Goal: Task Accomplishment & Management: Manage account settings

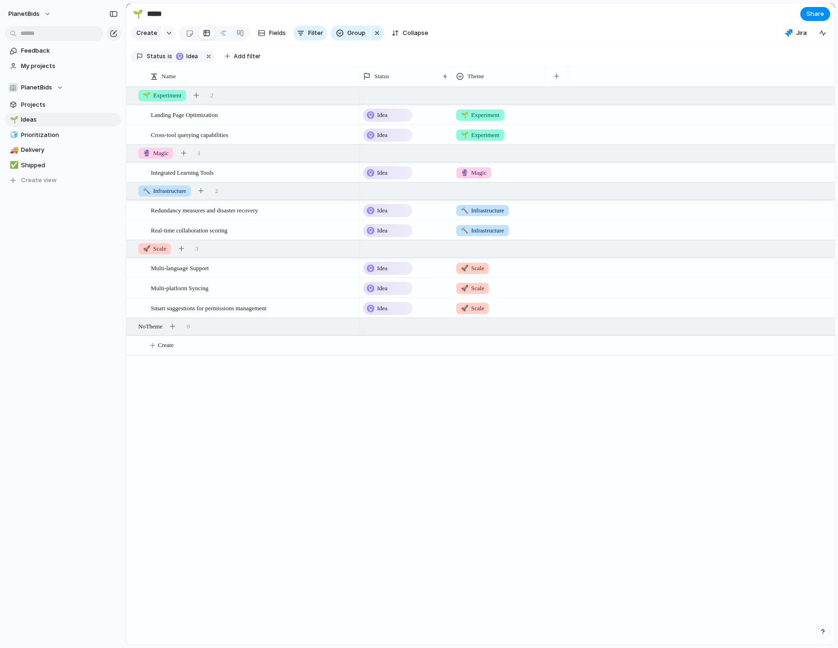
click at [596, 522] on div "Idea 🌱 Experiment Idea 🌱 Experiment Idea 🔮 Magic Idea 🔨 Infrastructure Idea 🔨 I…" at bounding box center [597, 366] width 476 height 558
click at [584, 523] on div "Idea 🌱 Experiment Idea 🌱 Experiment Idea 🔮 Magic Idea 🔨 Infrastructure Idea 🔨 I…" at bounding box center [597, 366] width 476 height 558
click at [40, 12] on button "PlanetBids" at bounding box center [30, 14] width 52 height 15
click at [38, 77] on span "Sign out" at bounding box center [33, 79] width 25 height 9
